Goal: Task Accomplishment & Management: Manage account settings

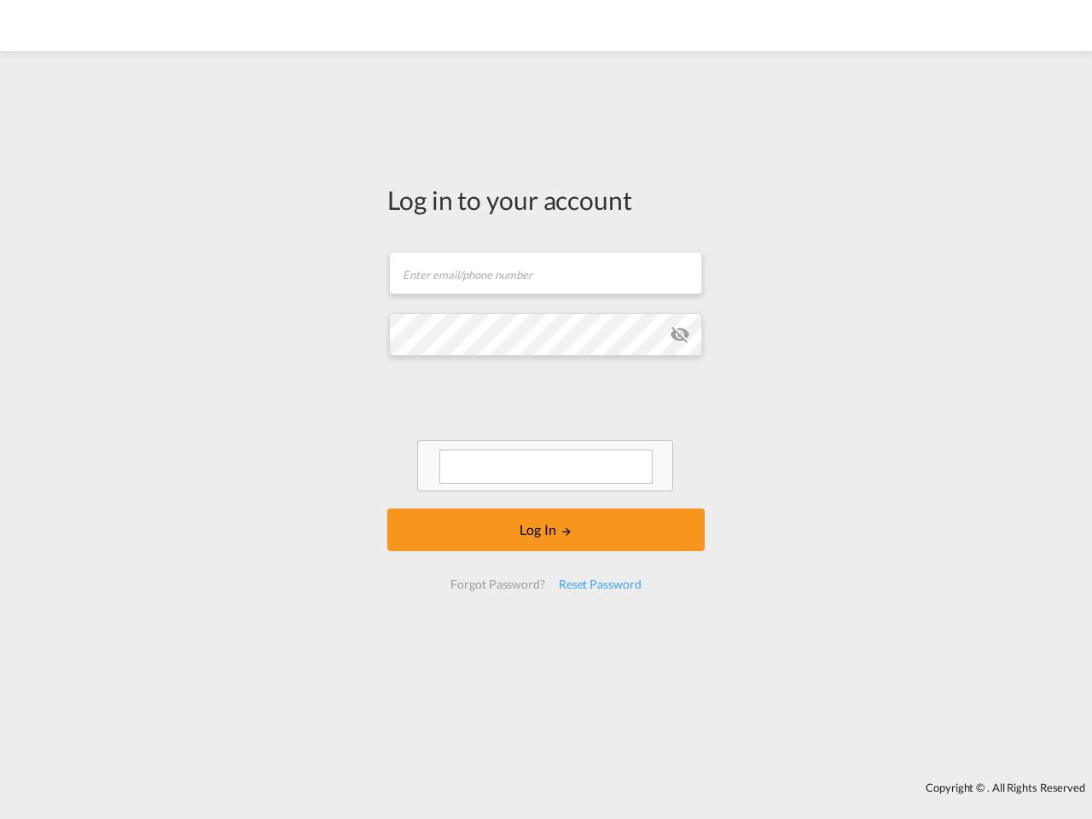
click at [680, 334] on md-icon "icon-eye-off" at bounding box center [679, 334] width 20 height 20
click at [546, 530] on button "Log In" at bounding box center [545, 529] width 317 height 43
click at [599, 584] on div "Reset Password" at bounding box center [600, 584] width 96 height 31
